Goal: Task Accomplishment & Management: Manage account settings

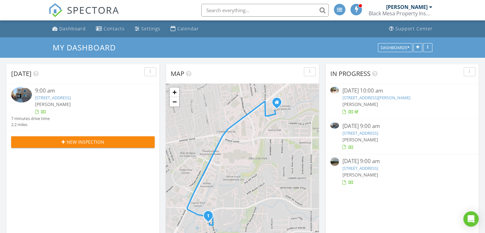
scroll to position [3, 3]
click at [69, 26] on div "Dashboard" at bounding box center [72, 29] width 26 height 6
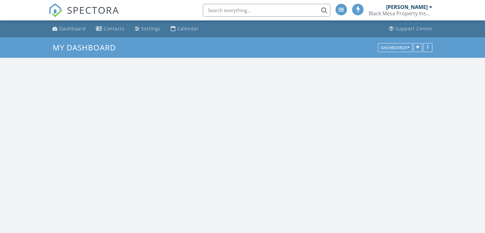
scroll to position [590, 495]
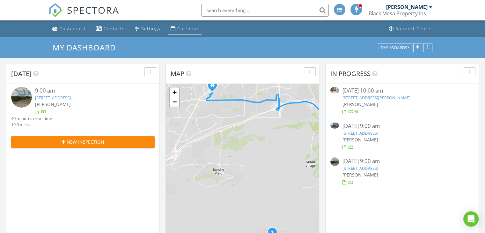
click at [175, 27] on link "Calendar" at bounding box center [184, 29] width 33 height 12
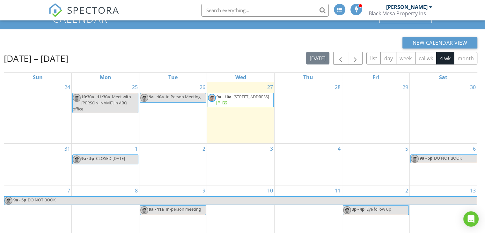
scroll to position [28, 0]
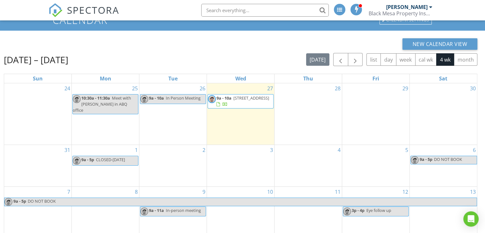
click at [241, 98] on span "[STREET_ADDRESS]" at bounding box center [251, 98] width 36 height 6
